Goal: Task Accomplishment & Management: Manage account settings

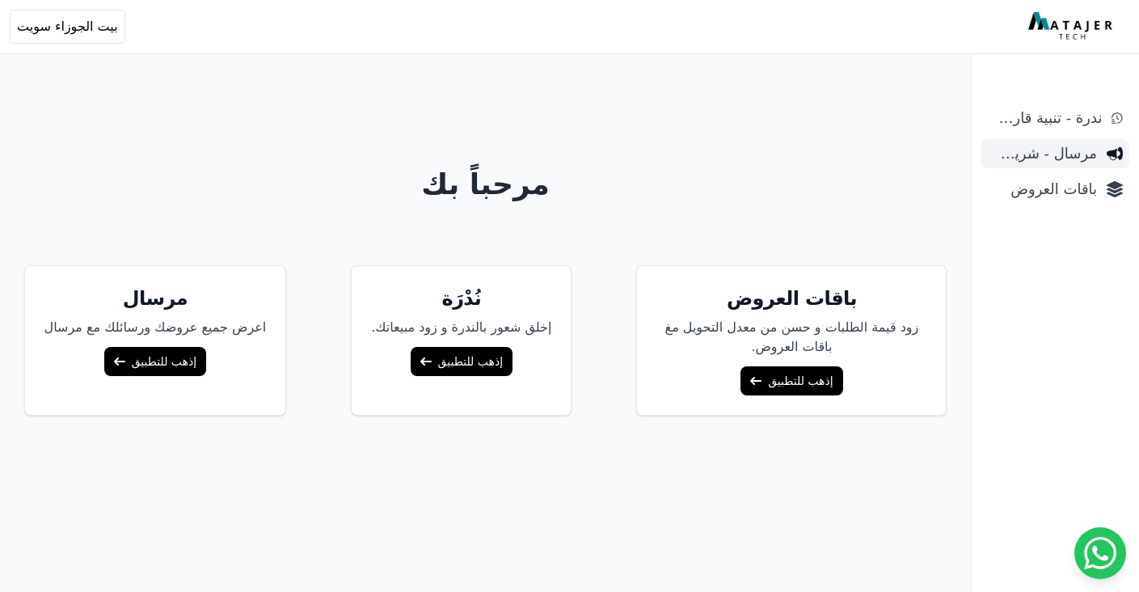
click at [1024, 160] on span "مرسال - شريط دعاية" at bounding box center [1042, 153] width 109 height 23
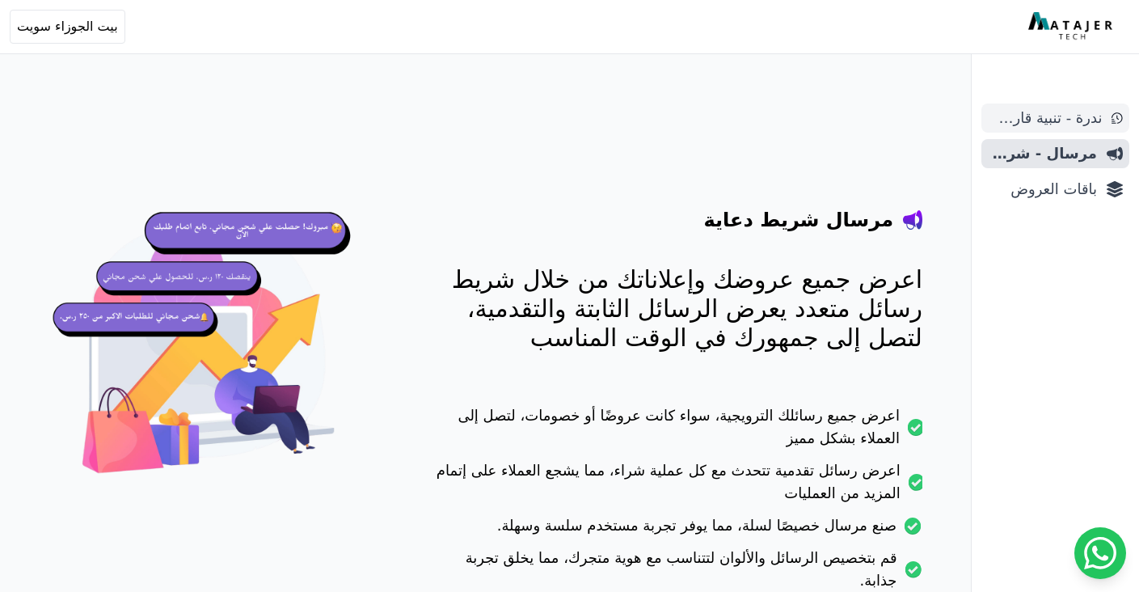
click at [1066, 124] on span "ندرة - تنبية قارب علي النفاذ" at bounding box center [1045, 118] width 114 height 23
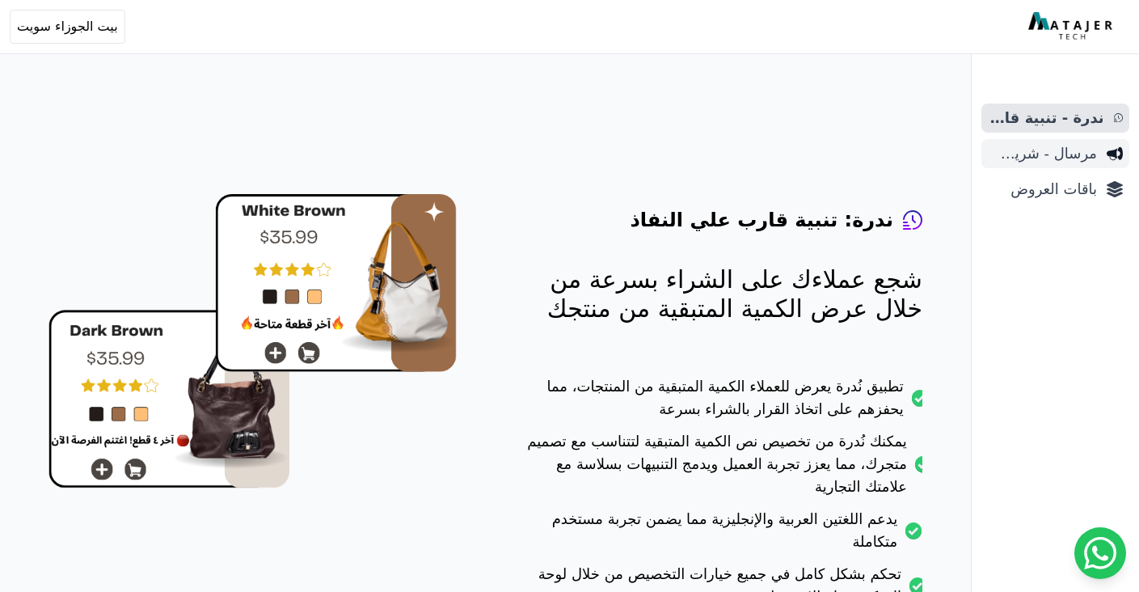
click at [1055, 146] on span "مرسال - شريط دعاية" at bounding box center [1042, 153] width 109 height 23
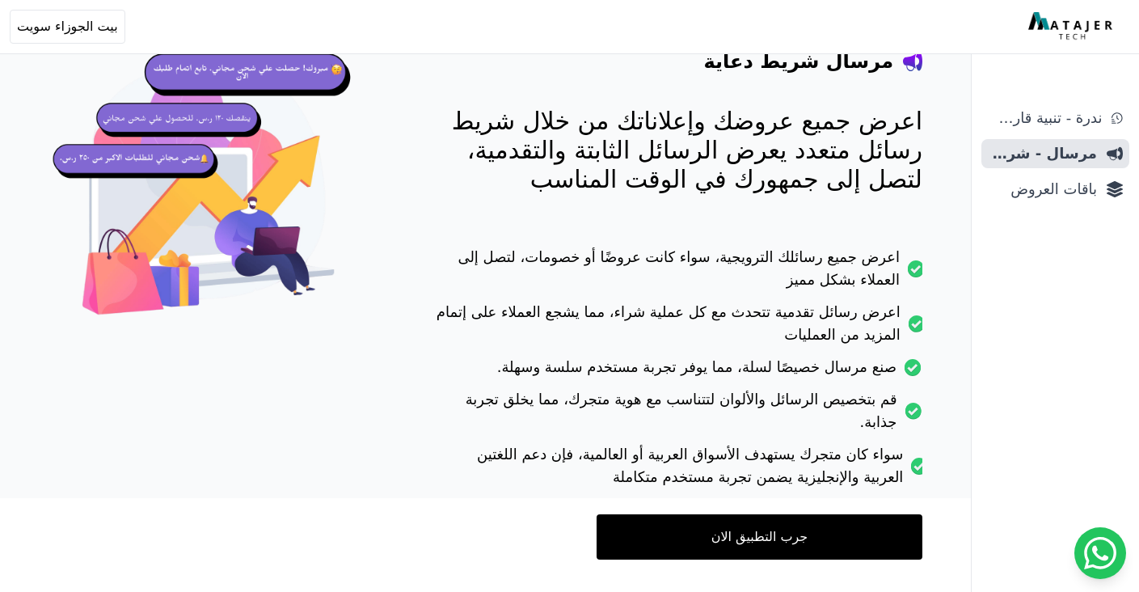
scroll to position [181, 0]
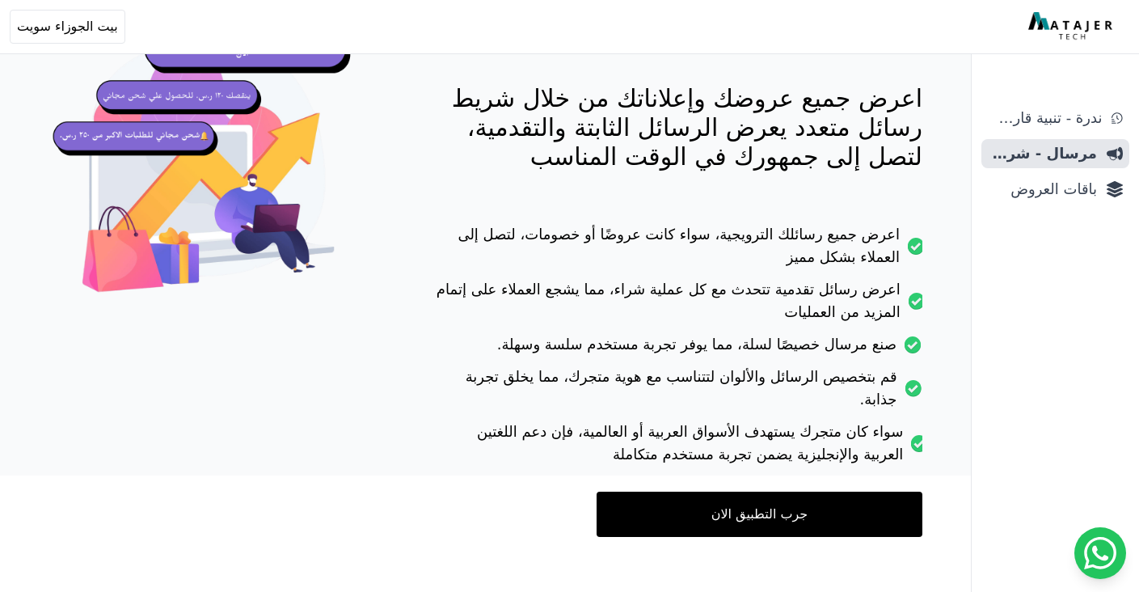
click at [696, 491] on link "جرب التطبيق الان" at bounding box center [759, 513] width 326 height 45
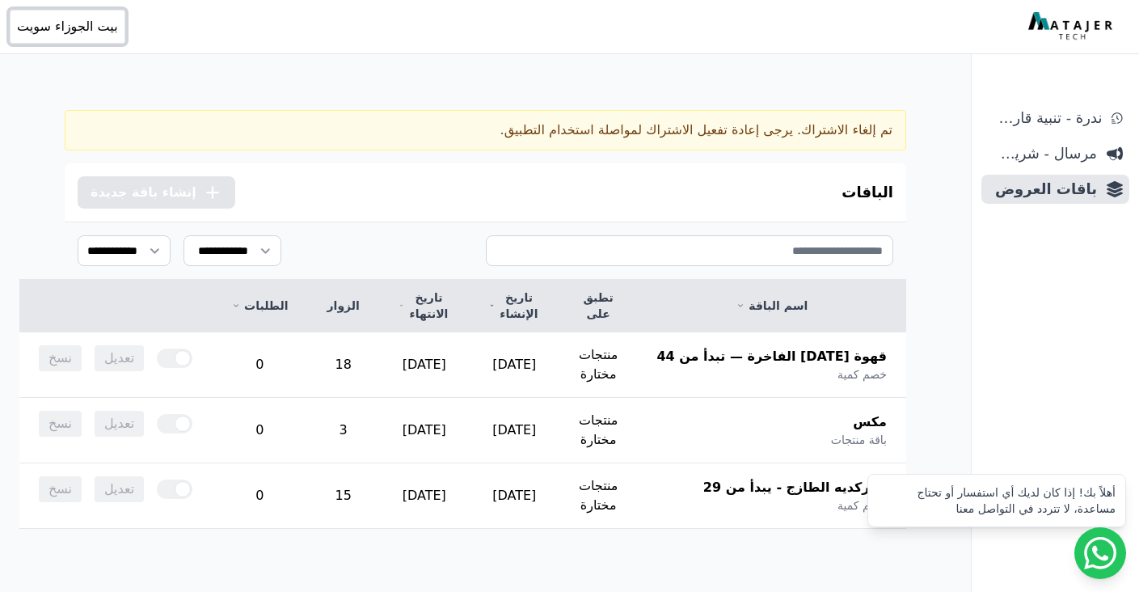
click at [61, 24] on span "بيت الجوزاء سويت" at bounding box center [67, 26] width 101 height 19
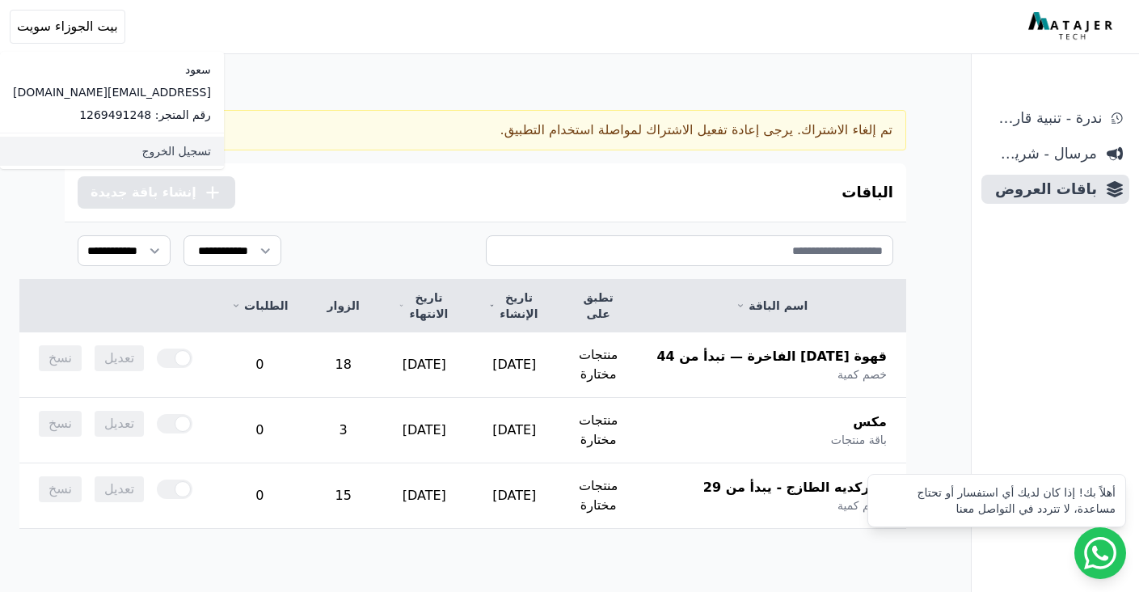
click at [106, 150] on link "تسجيل الخروج" at bounding box center [112, 151] width 224 height 29
